Goal: Use online tool/utility: Utilize a website feature to perform a specific function

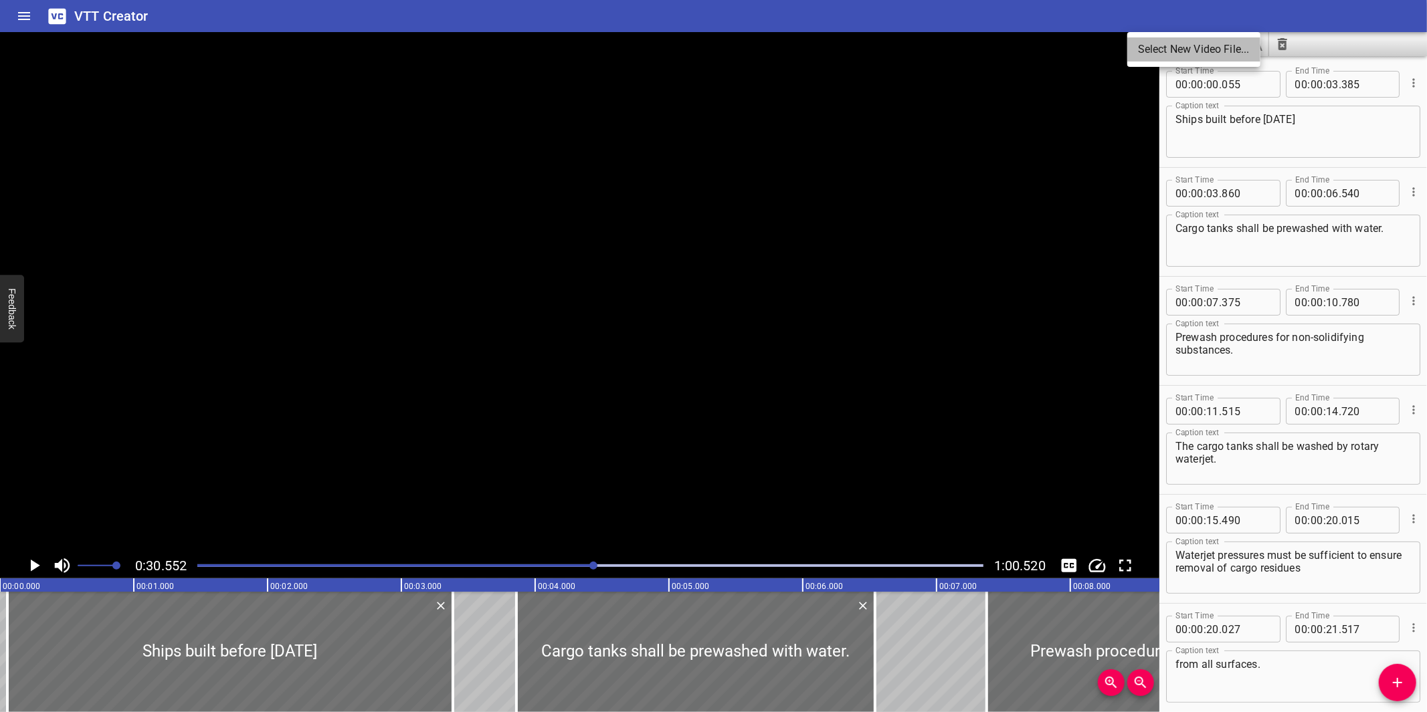
click at [1144, 48] on li "Select New Video File..." at bounding box center [1193, 49] width 133 height 24
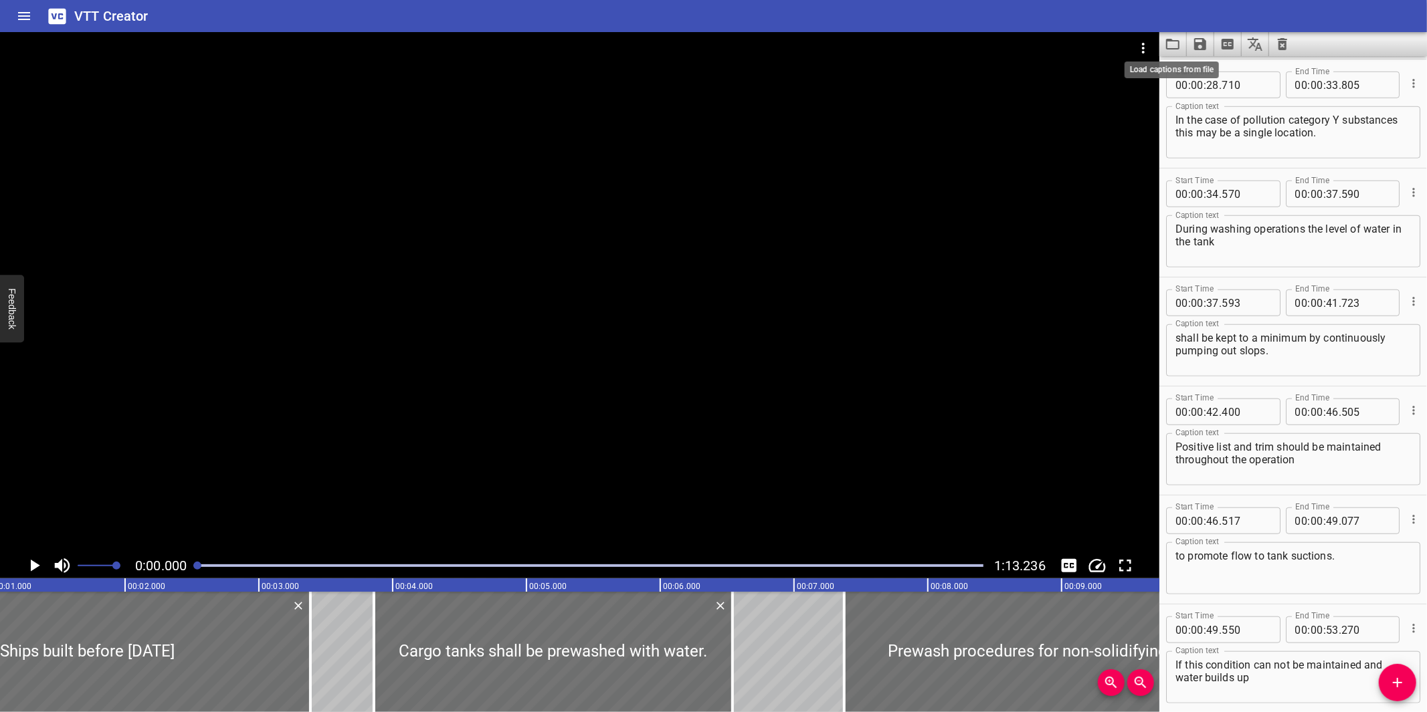
scroll to position [0, 29]
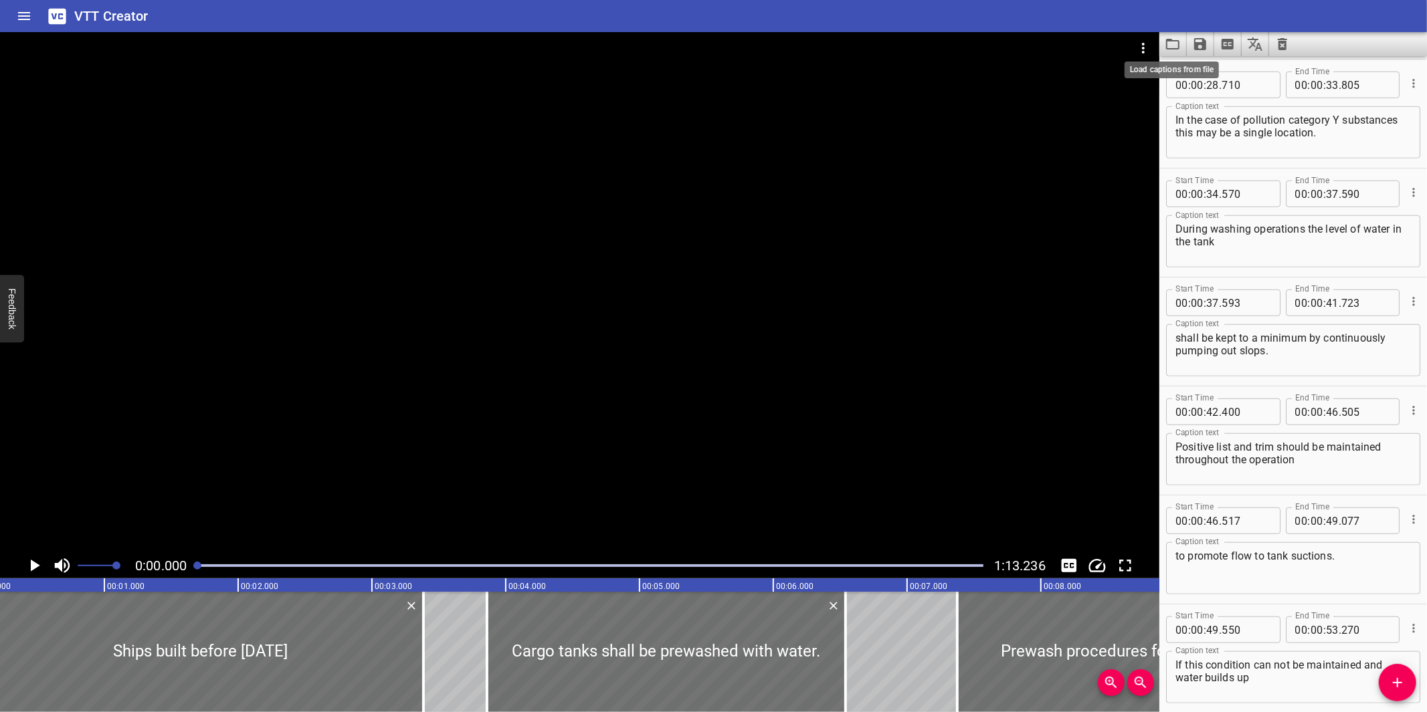
click at [1173, 45] on icon "Load captions from file" at bounding box center [1172, 44] width 16 height 16
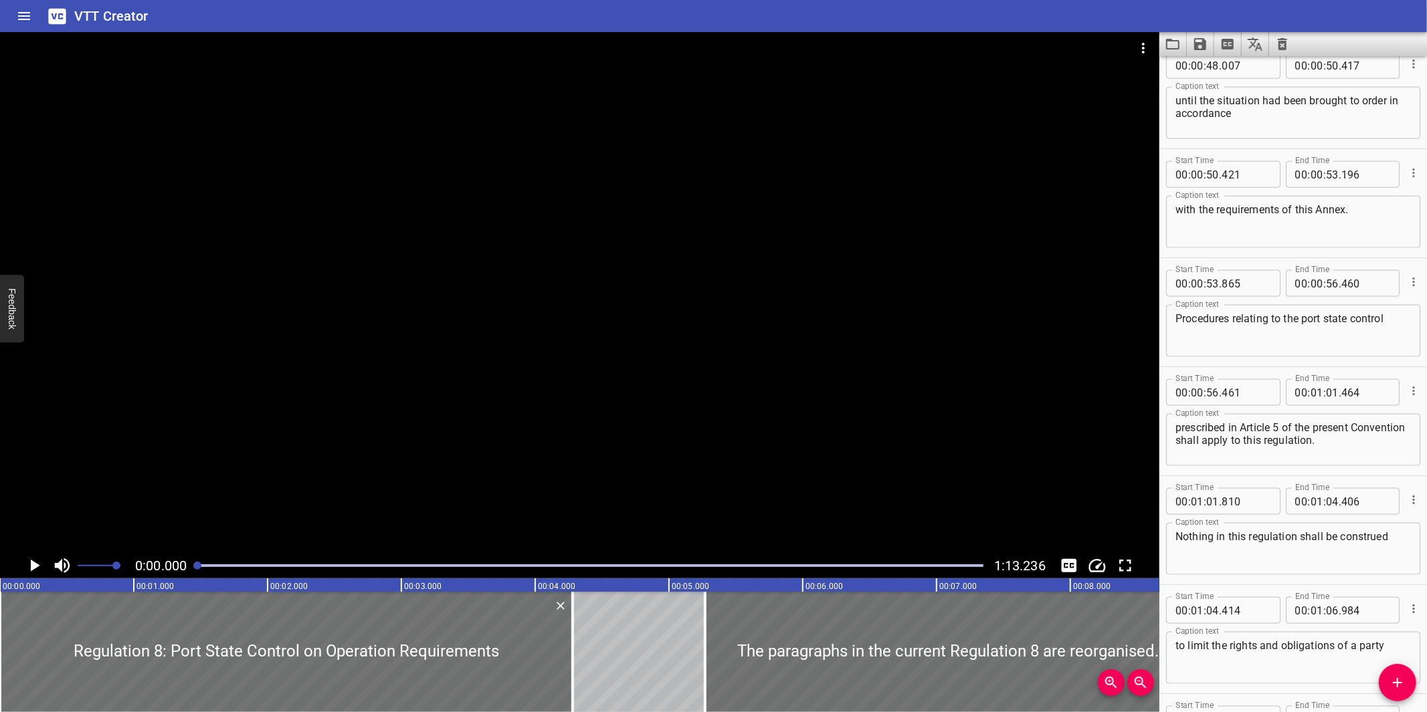
click at [701, 407] on div at bounding box center [579, 292] width 1159 height 521
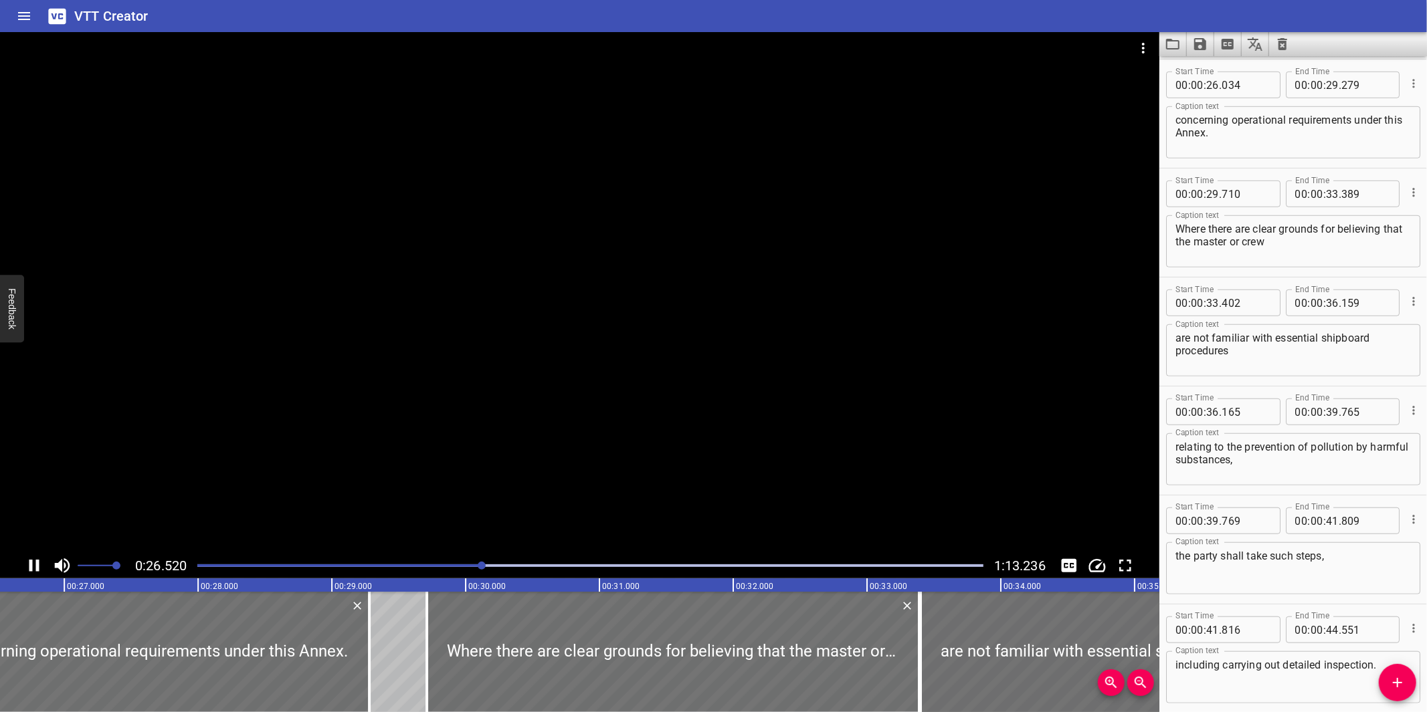
click at [557, 562] on div at bounding box center [590, 565] width 802 height 19
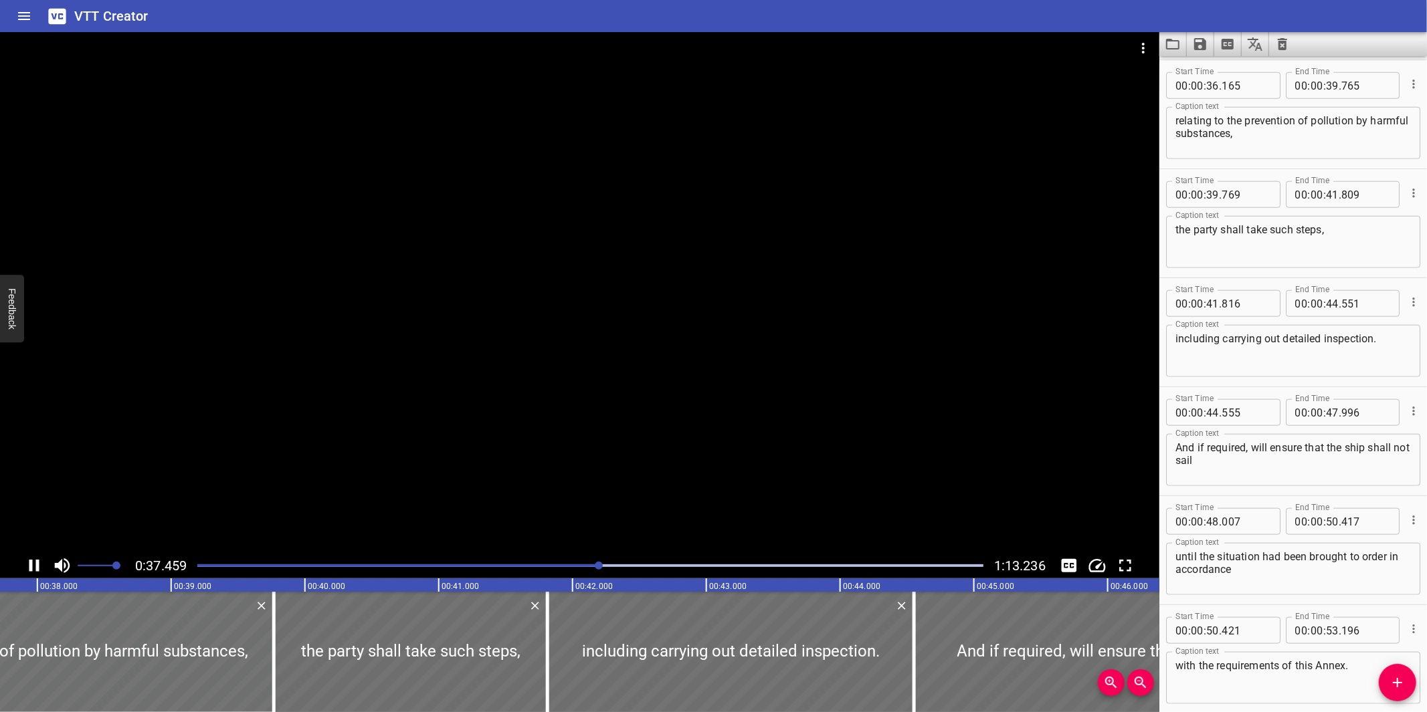
click at [1065, 566] on icon "Toggle captions" at bounding box center [1069, 566] width 20 height 20
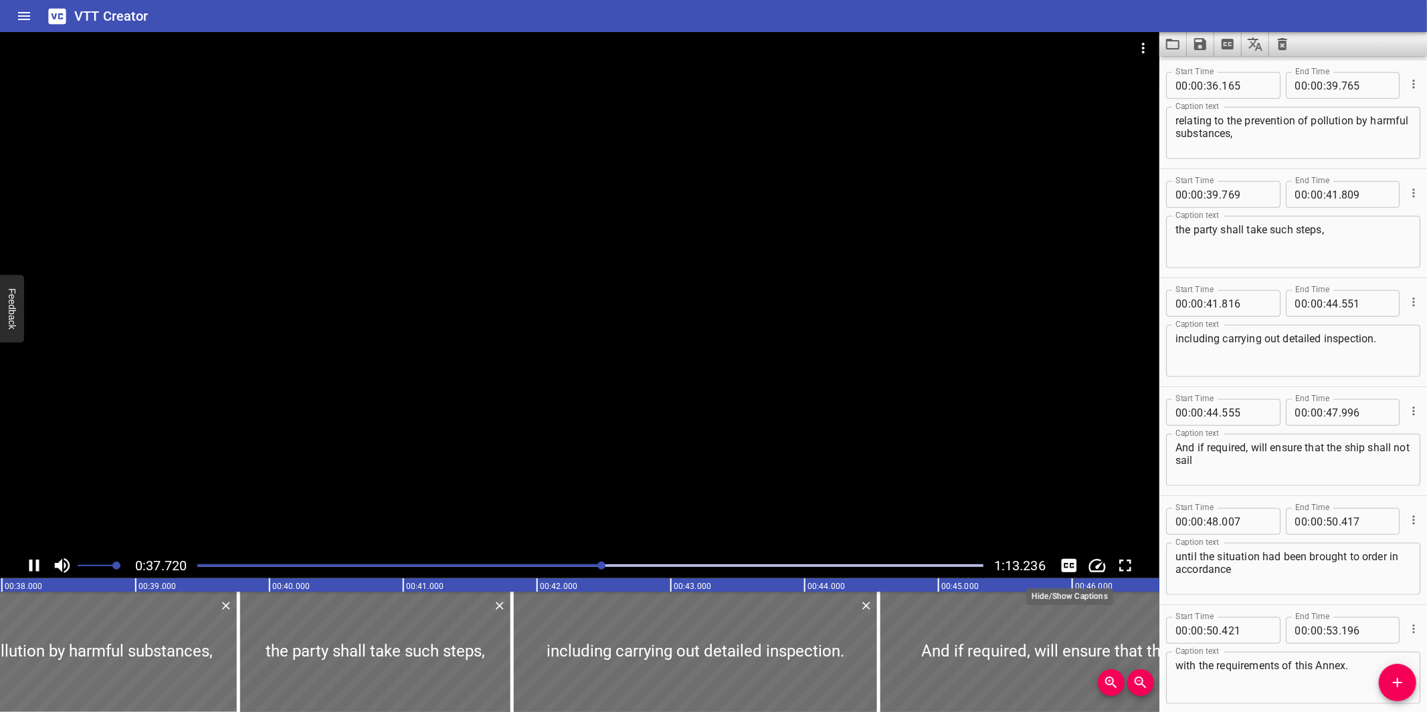
click at [1065, 566] on icon "Toggle captions" at bounding box center [1069, 566] width 20 height 20
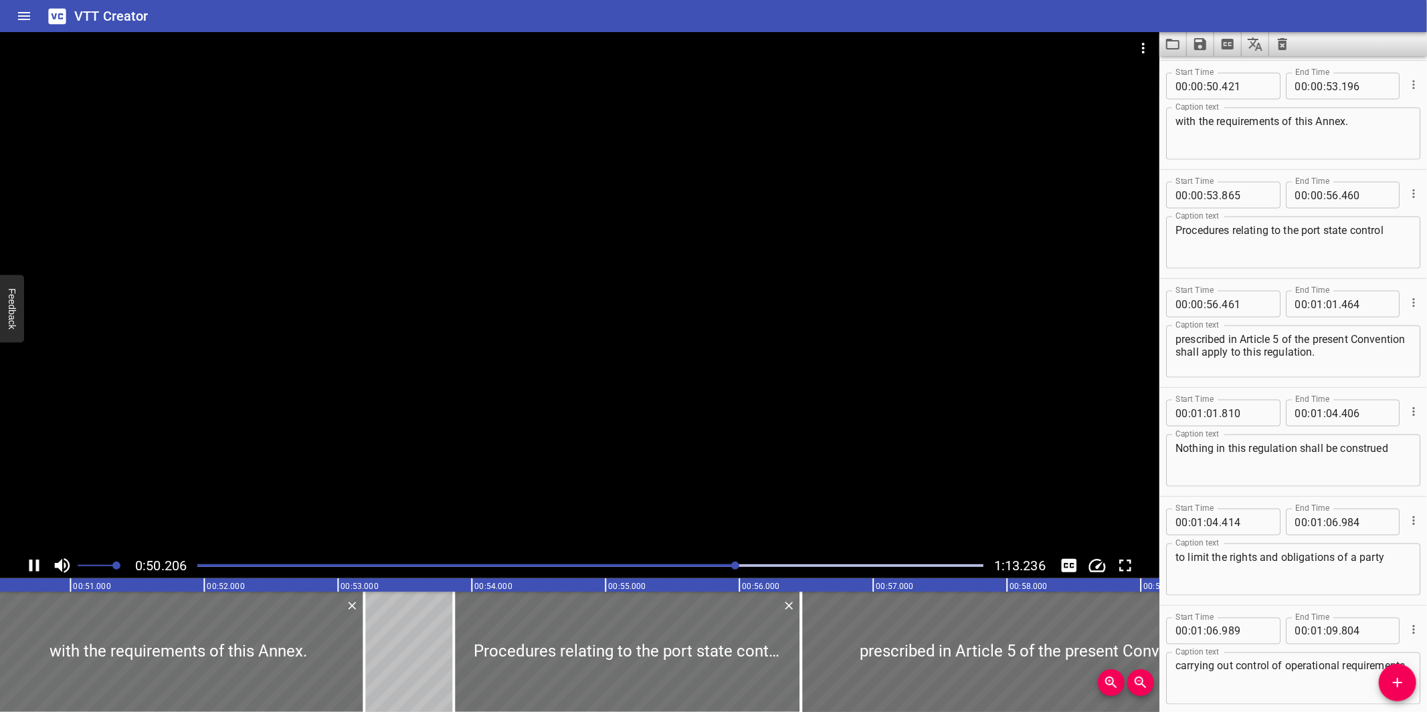
click at [811, 449] on div at bounding box center [579, 292] width 1159 height 521
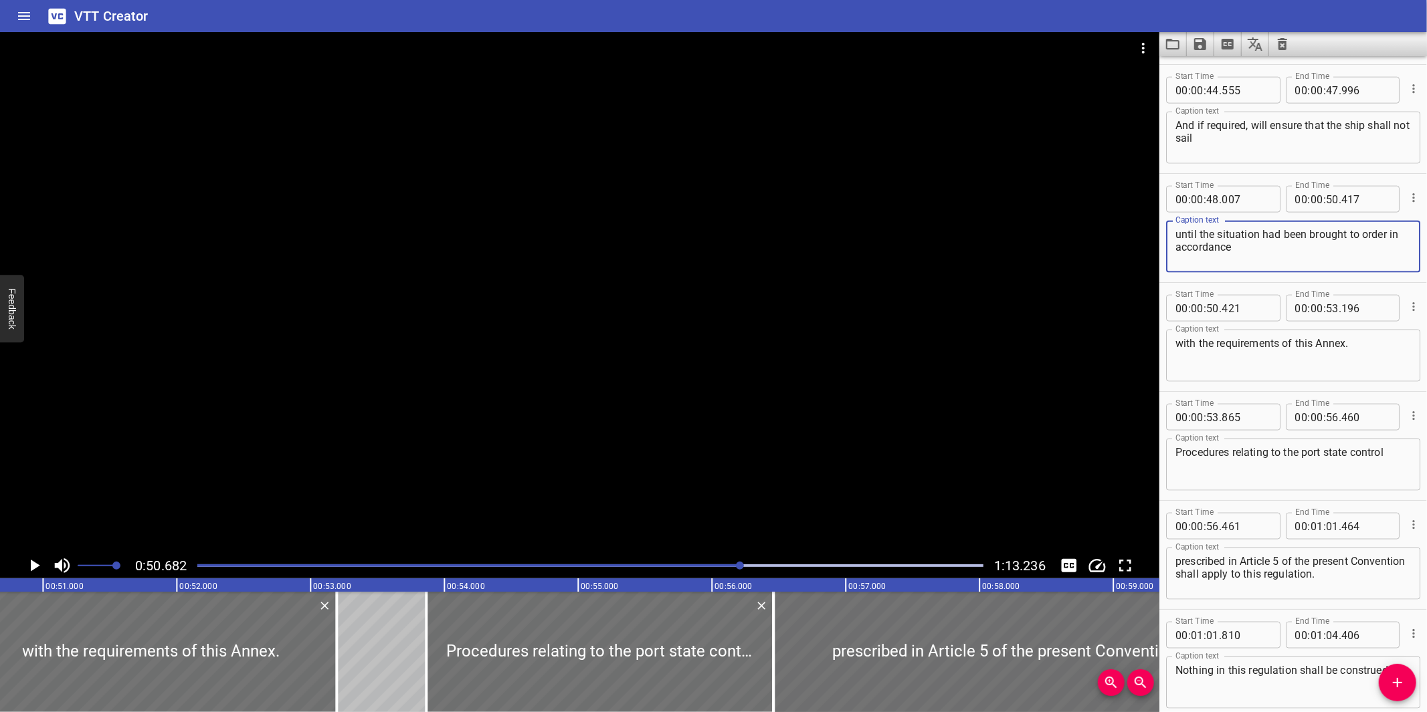
drag, startPoint x: 1391, startPoint y: 236, endPoint x: 1394, endPoint y: 247, distance: 11.7
click at [1394, 247] on textarea "until the situation had been brought to order in accordance" at bounding box center [1292, 247] width 235 height 38
type textarea "until the situation had been brought to order"
click at [1178, 343] on textarea "with the requirements of this Annex." at bounding box center [1292, 356] width 235 height 38
paste textarea "in accordance"
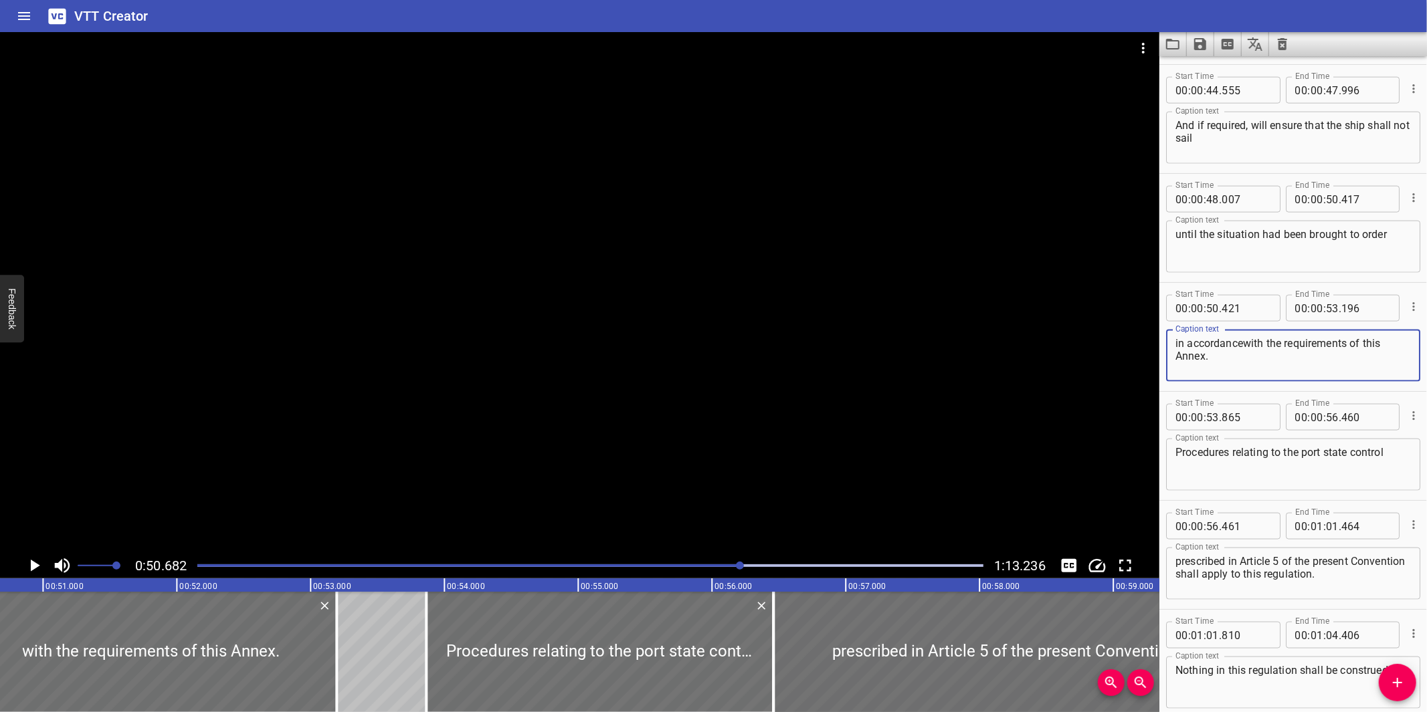
click at [1177, 346] on textarea "in accordancewith the requirements of this Annex." at bounding box center [1292, 356] width 235 height 38
click at [1241, 342] on textarea "in accordancewith the requirements of this Annex." at bounding box center [1292, 356] width 235 height 38
type textarea "in accordance with the requirements of this Annex."
click at [704, 563] on div at bounding box center [590, 565] width 802 height 19
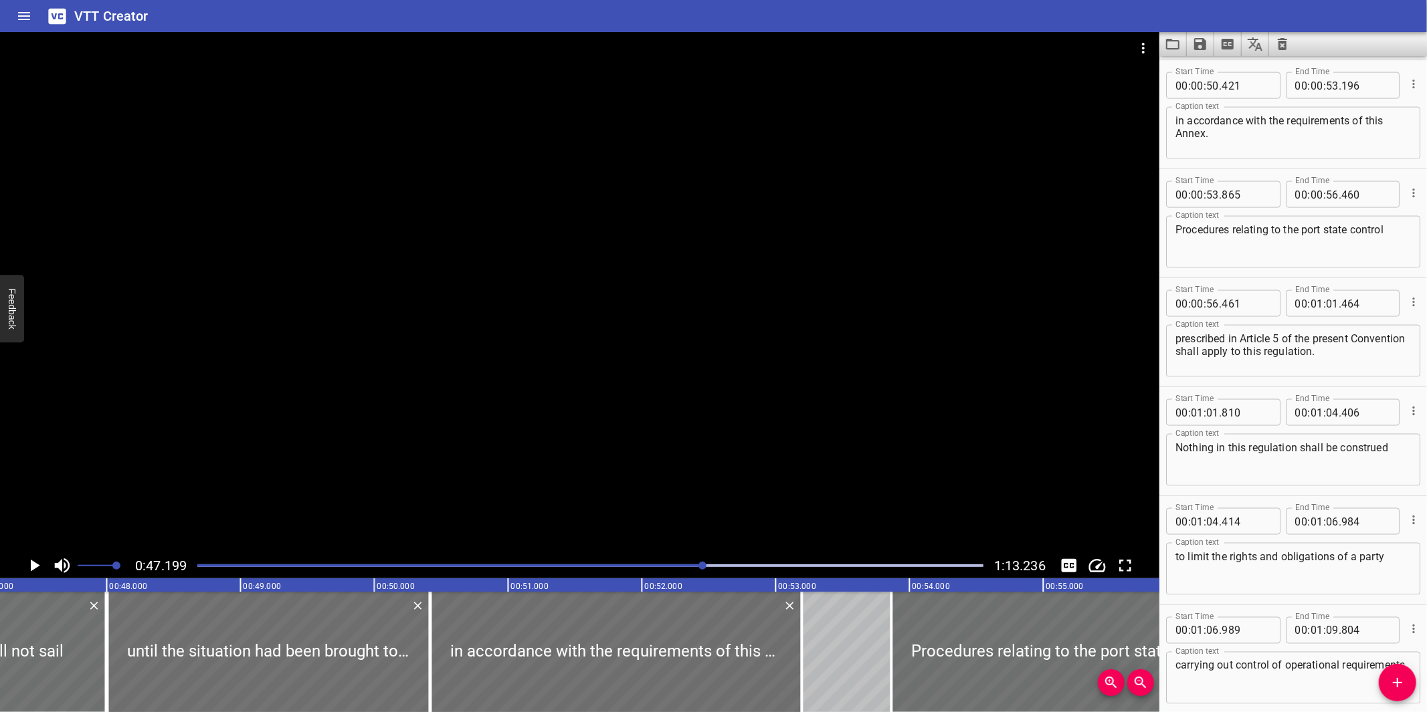
click at [722, 499] on div at bounding box center [579, 292] width 1159 height 521
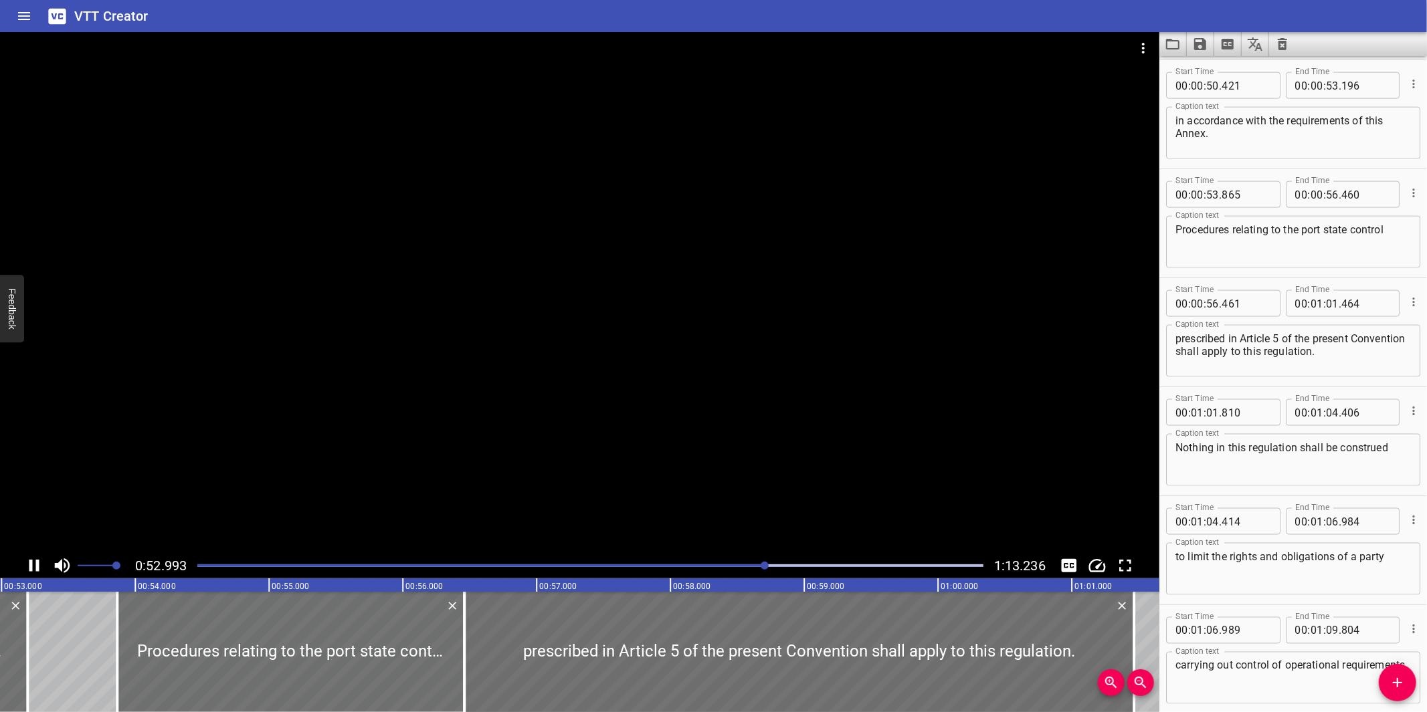
click at [1201, 49] on icon "Save captions to file" at bounding box center [1200, 44] width 12 height 12
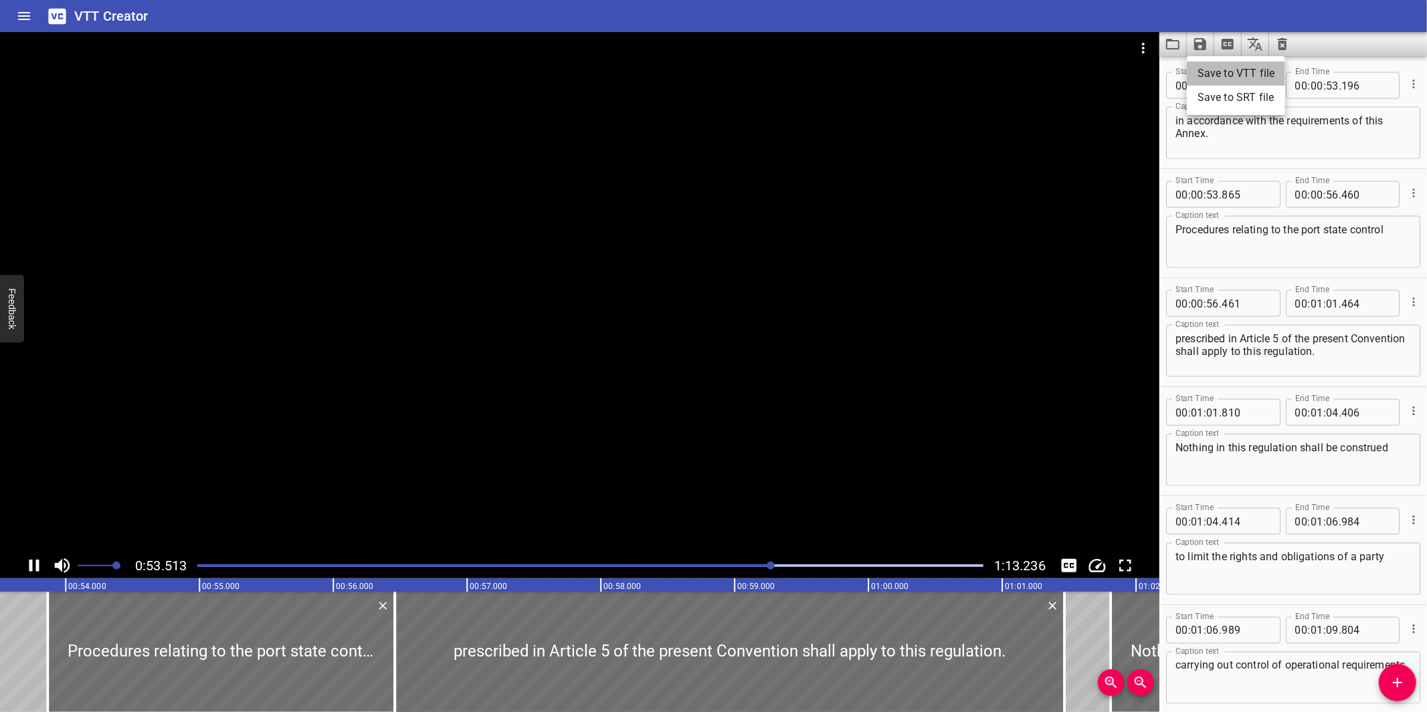
click at [1235, 66] on li "Save to VTT file" at bounding box center [1236, 74] width 98 height 24
